Goal: Navigation & Orientation: Find specific page/section

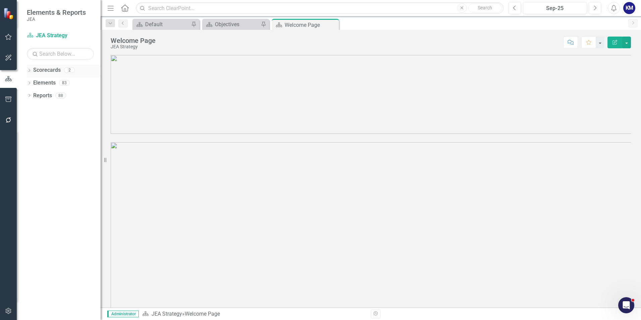
click at [34, 70] on link "Scorecards" at bounding box center [47, 70] width 28 height 8
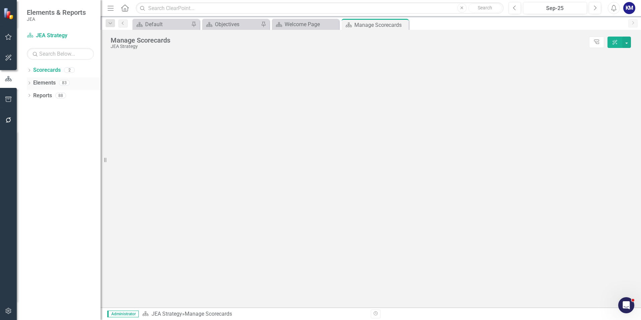
click at [48, 87] on div "Elements" at bounding box center [44, 82] width 22 height 11
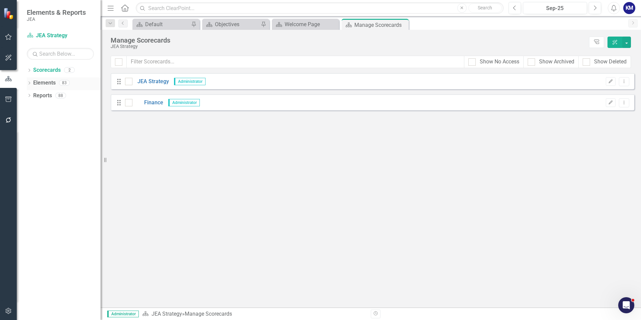
click at [32, 82] on icon "Dropdown" at bounding box center [29, 84] width 5 height 4
click at [52, 106] on link "Chief Commitments to Action Chief Commitments to Actions" at bounding box center [78, 109] width 83 height 8
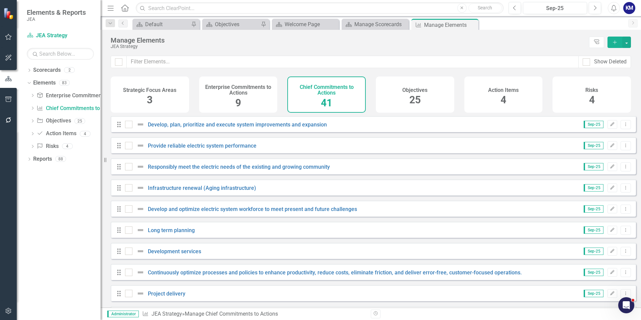
click at [262, 100] on div "Enterprise Commitments to Actions 9" at bounding box center [238, 94] width 78 height 36
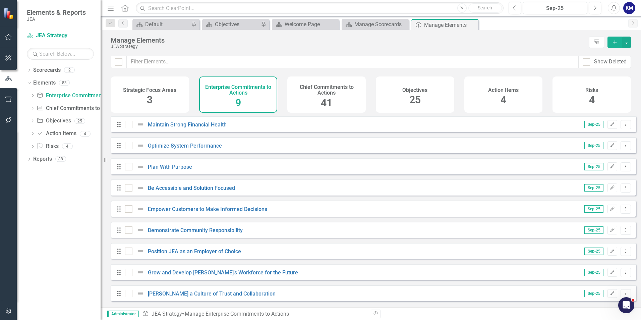
scroll to position [4, 0]
click at [196, 191] on link "Be Accessible and Solution Focused" at bounding box center [191, 188] width 87 height 6
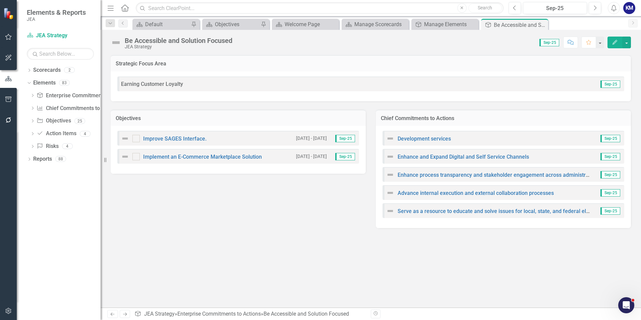
click at [273, 250] on div "Strategic Focus Area Earning Customer Loyalty Sep-25 Objectives Improve SAGES I…" at bounding box center [371, 181] width 541 height 253
click at [475, 157] on link "Enhance and Expand Digital and Self Service Channels" at bounding box center [463, 157] width 131 height 6
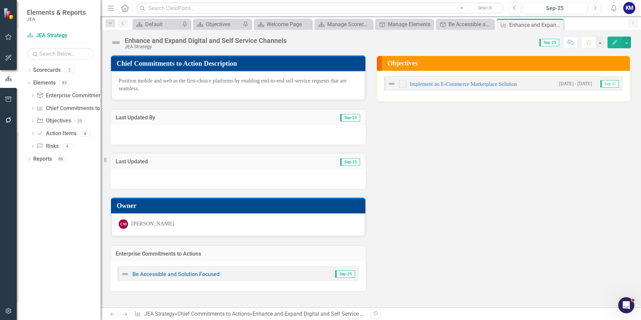
click at [475, 157] on div "Chief Commitments to Action Description Position mobile and web as the first-ch…" at bounding box center [371, 169] width 531 height 245
click at [450, 86] on link "Implement an E-Commerce Marketplace Solution" at bounding box center [463, 84] width 107 height 6
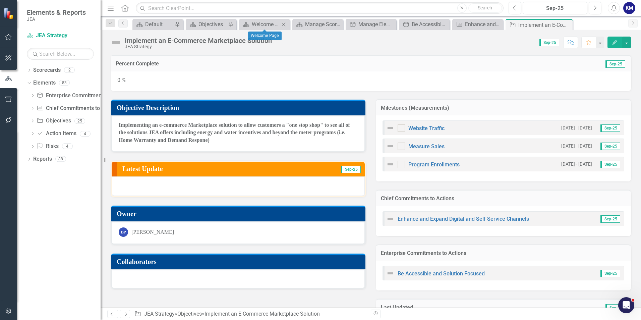
click at [285, 25] on icon "Close" at bounding box center [283, 24] width 7 height 5
click at [305, 25] on icon at bounding box center [306, 24] width 4 height 4
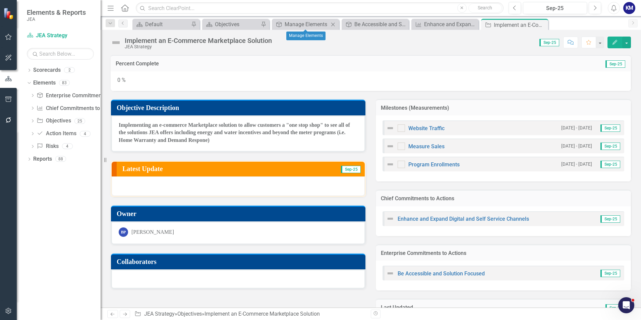
click at [332, 24] on icon "Close" at bounding box center [333, 24] width 7 height 5
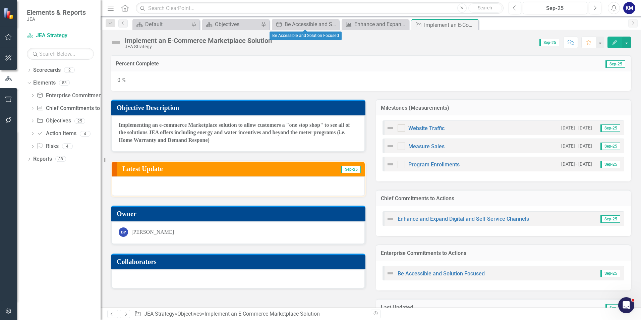
click at [0, 0] on icon "Close" at bounding box center [0, 0] width 0 height 0
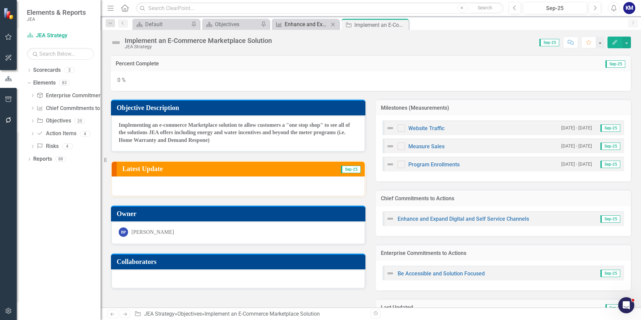
click at [301, 23] on div "Enhance and Expand Digital and Self Service Channels" at bounding box center [307, 24] width 44 height 8
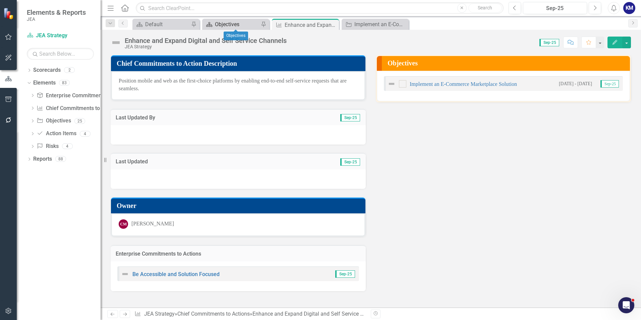
click at [234, 24] on div "Objectives" at bounding box center [237, 24] width 44 height 8
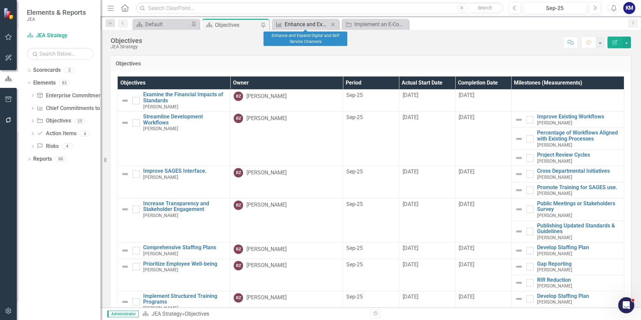
click at [290, 28] on div "Enhance and Expand Digital and Self Service Channels" at bounding box center [307, 24] width 44 height 8
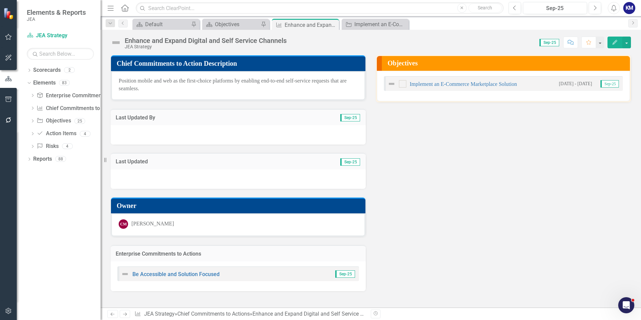
click at [440, 162] on div "Chief Commitments to Action Description Position mobile and web as the first-ch…" at bounding box center [371, 169] width 531 height 245
click at [523, 212] on div "Chief Commitments to Action Description Position mobile and web as the first-ch…" at bounding box center [371, 169] width 531 height 245
click at [450, 85] on link "Implement an E-Commerce Marketplace Solution" at bounding box center [463, 84] width 107 height 6
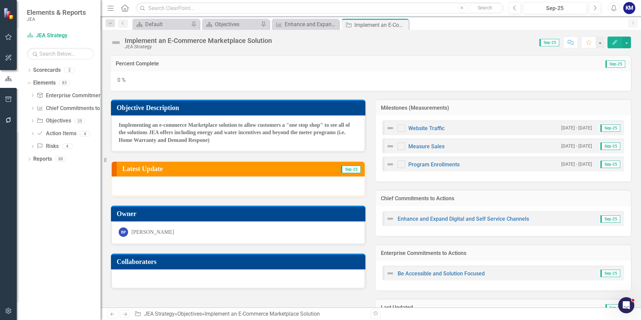
click at [549, 47] on div "Score: 0.00 Sep-25 Completed Comment Favorite Edit" at bounding box center [453, 42] width 356 height 11
click at [549, 42] on span "Sep-25" at bounding box center [550, 42] width 20 height 7
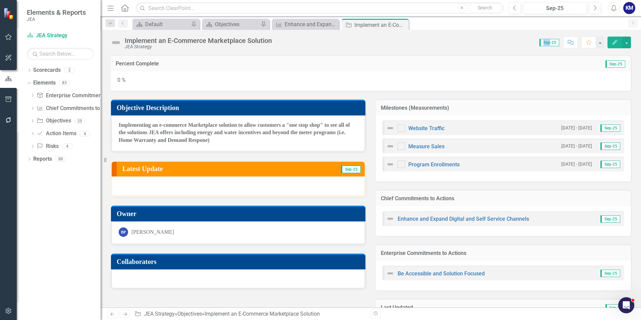
drag, startPoint x: 549, startPoint y: 42, endPoint x: 507, endPoint y: 42, distance: 41.9
click at [507, 42] on div "Score: 0.00 Sep-25 Completed Comment Favorite Edit" at bounding box center [453, 42] width 356 height 11
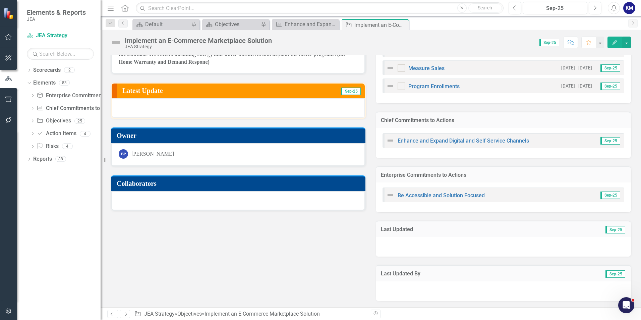
scroll to position [45, 0]
